Goal: Task Accomplishment & Management: Manage account settings

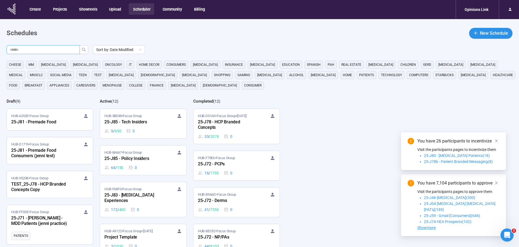
click at [56, 49] on input "text" at bounding box center [41, 50] width 62 height 6
type input "***"
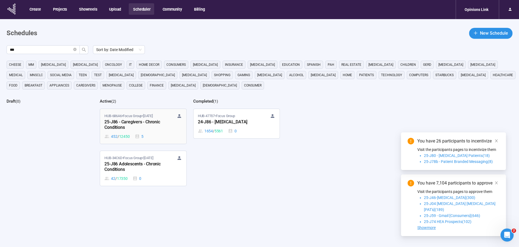
click at [130, 131] on div "25-J86 - Caregivers - Chronic Conditions" at bounding box center [134, 125] width 60 height 13
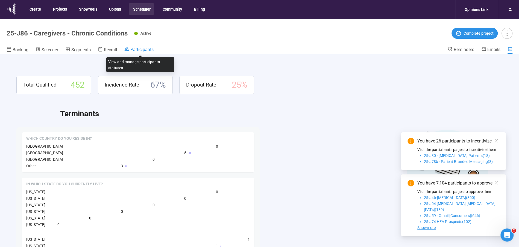
click at [137, 49] on span "Participants" at bounding box center [141, 49] width 23 height 5
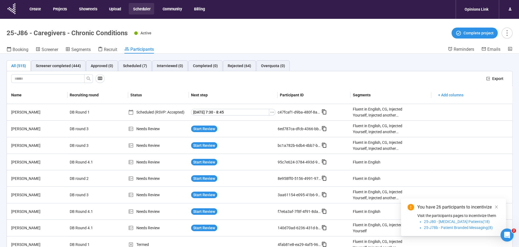
scroll to position [349, 0]
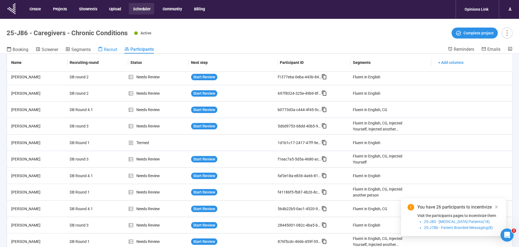
click at [109, 49] on span "Recruit" at bounding box center [110, 49] width 13 height 5
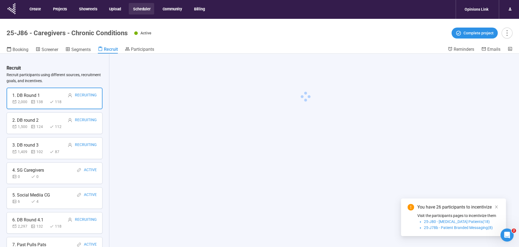
scroll to position [19, 0]
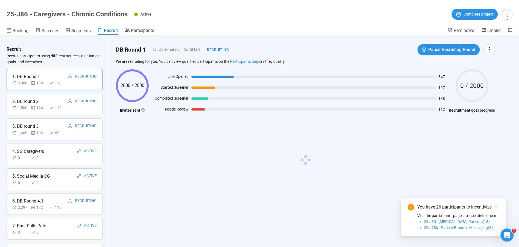
click at [34, 228] on div "7. Past Pulls Pats" at bounding box center [29, 226] width 34 height 7
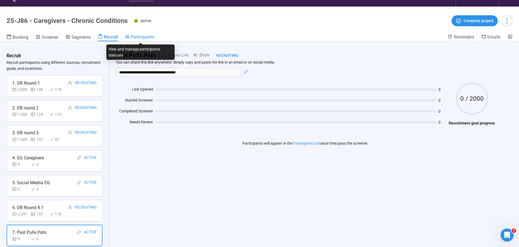
click at [145, 36] on span "Participants" at bounding box center [142, 36] width 23 height 5
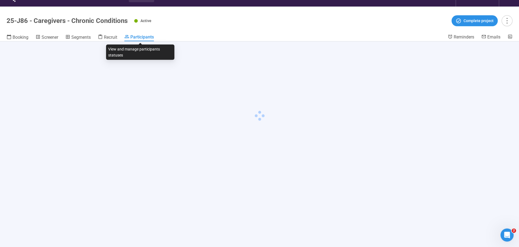
scroll to position [19, 0]
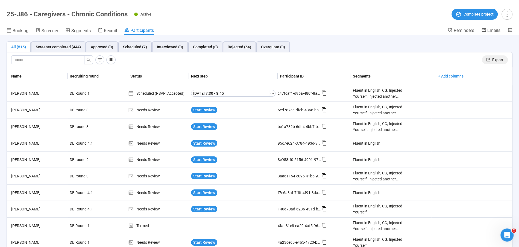
click at [496, 60] on span "Export" at bounding box center [497, 60] width 11 height 6
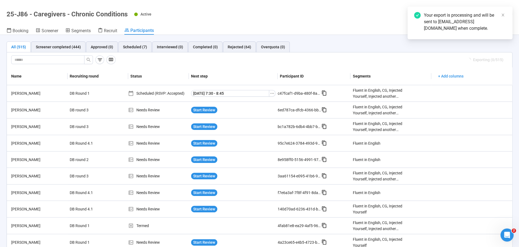
scroll to position [0, 0]
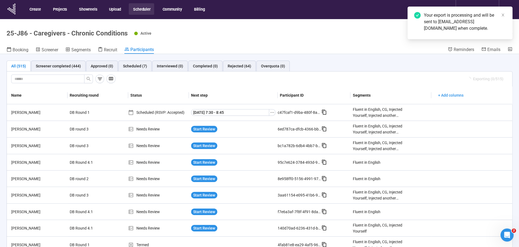
click at [144, 8] on button "Scheduler" at bounding box center [141, 8] width 25 height 11
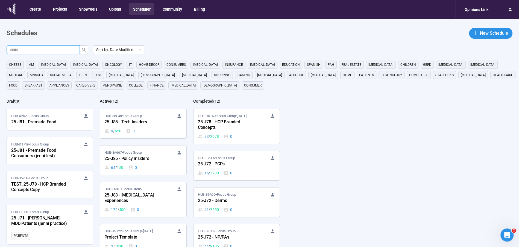
click at [59, 51] on input "text" at bounding box center [41, 50] width 62 height 6
drag, startPoint x: 84, startPoint y: 51, endPoint x: 71, endPoint y: 73, distance: 26.4
click at [84, 51] on icon "search" at bounding box center [84, 50] width 4 height 4
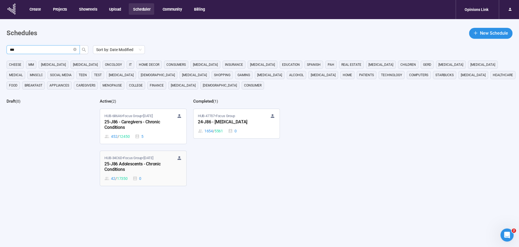
type input "***"
click at [128, 162] on div "25-J86 Adolescents - Chronic Conditions" at bounding box center [134, 167] width 60 height 13
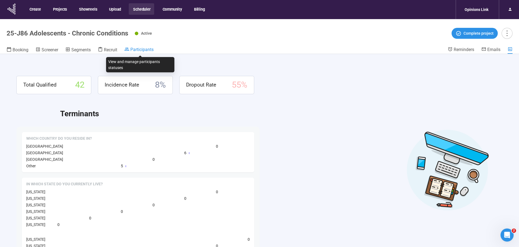
click at [148, 49] on span "Participants" at bounding box center [141, 49] width 23 height 5
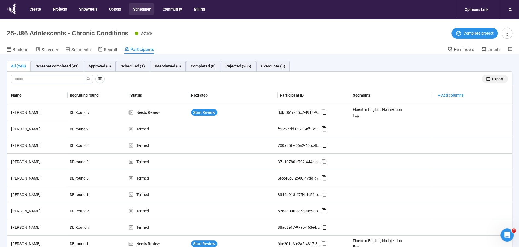
click at [496, 79] on span "Export" at bounding box center [497, 79] width 11 height 6
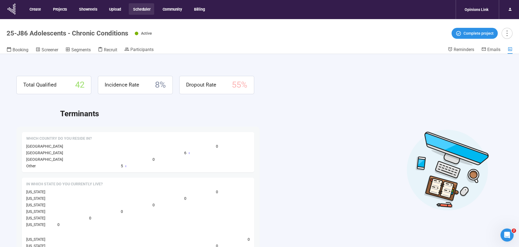
click at [145, 10] on button "Scheduler" at bounding box center [141, 8] width 25 height 11
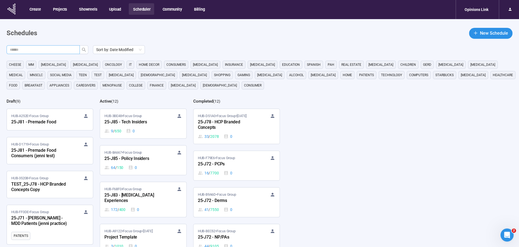
click at [54, 52] on input "text" at bounding box center [41, 50] width 62 height 6
type input "***"
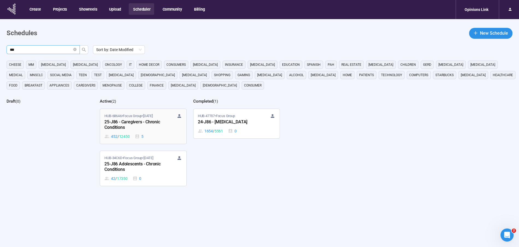
click at [132, 135] on div "452 / 12450 5" at bounding box center [142, 137] width 77 height 6
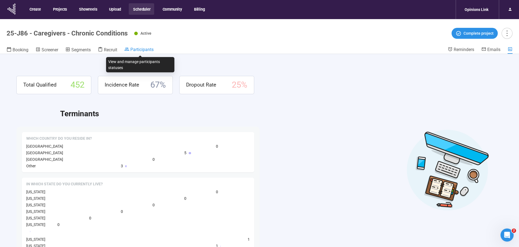
click at [140, 49] on span "Participants" at bounding box center [141, 49] width 23 height 5
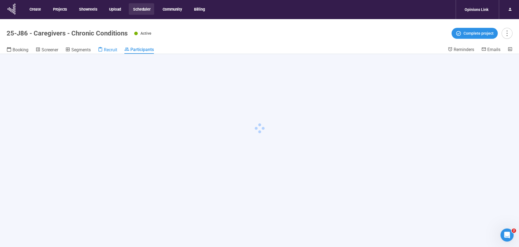
click at [109, 50] on span "Recruit" at bounding box center [110, 49] width 13 height 5
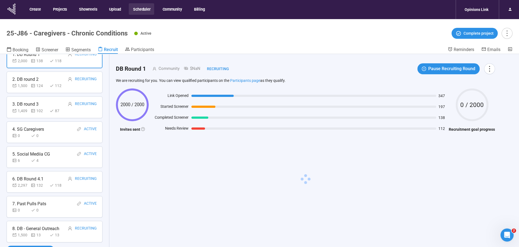
scroll to position [19, 0]
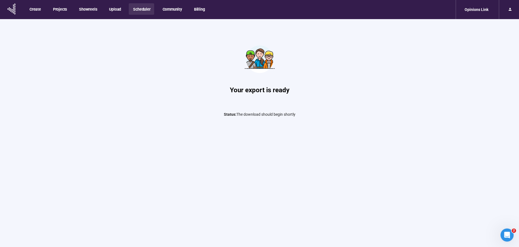
click at [143, 10] on button "Scheduler" at bounding box center [141, 8] width 25 height 11
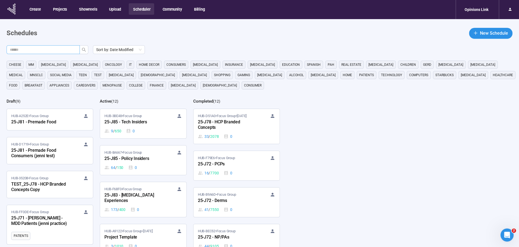
click at [56, 46] on span at bounding box center [43, 49] width 73 height 9
click at [51, 52] on input "text" at bounding box center [41, 50] width 62 height 6
type input "***"
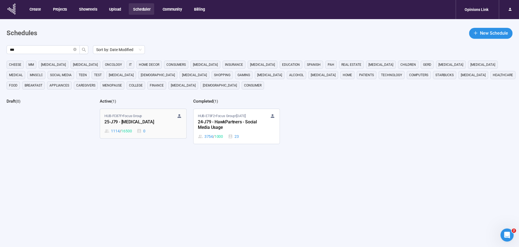
click at [135, 119] on div "25-J79 - [MEDICAL_DATA]" at bounding box center [134, 122] width 60 height 7
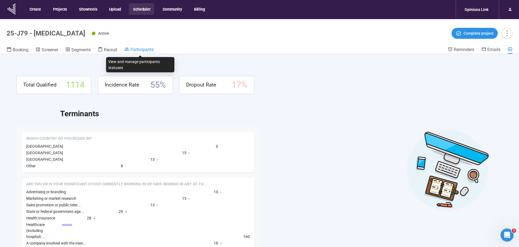
click at [135, 50] on span "Participants" at bounding box center [141, 49] width 23 height 5
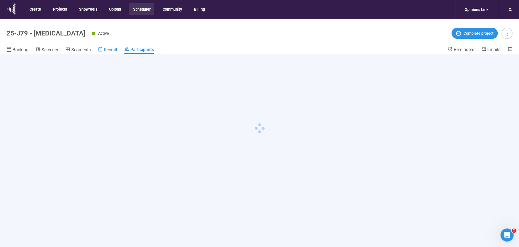
click at [108, 52] on span "Recruit" at bounding box center [110, 49] width 13 height 5
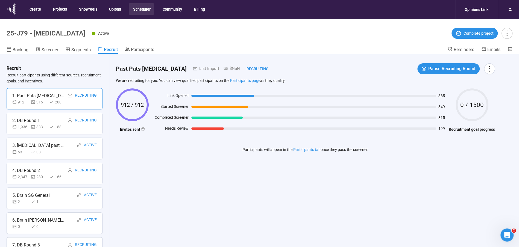
scroll to position [19, 0]
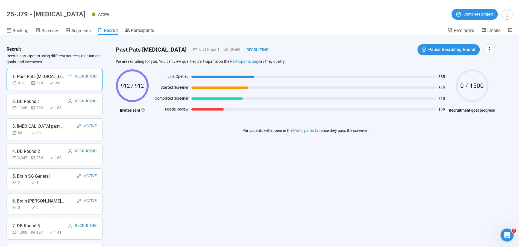
click at [29, 183] on div "2 1" at bounding box center [29, 183] width 35 height 6
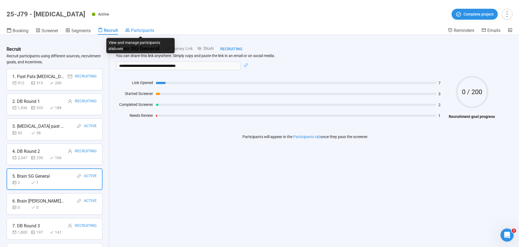
click at [131, 32] on div "Participants" at bounding box center [139, 30] width 29 height 5
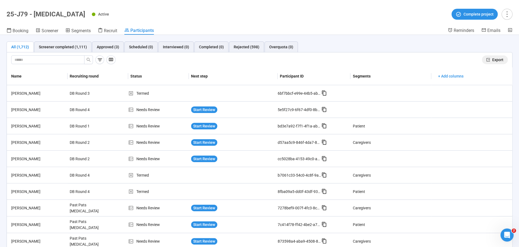
click at [497, 59] on span "Export" at bounding box center [497, 60] width 11 height 6
